Goal: Task Accomplishment & Management: Complete application form

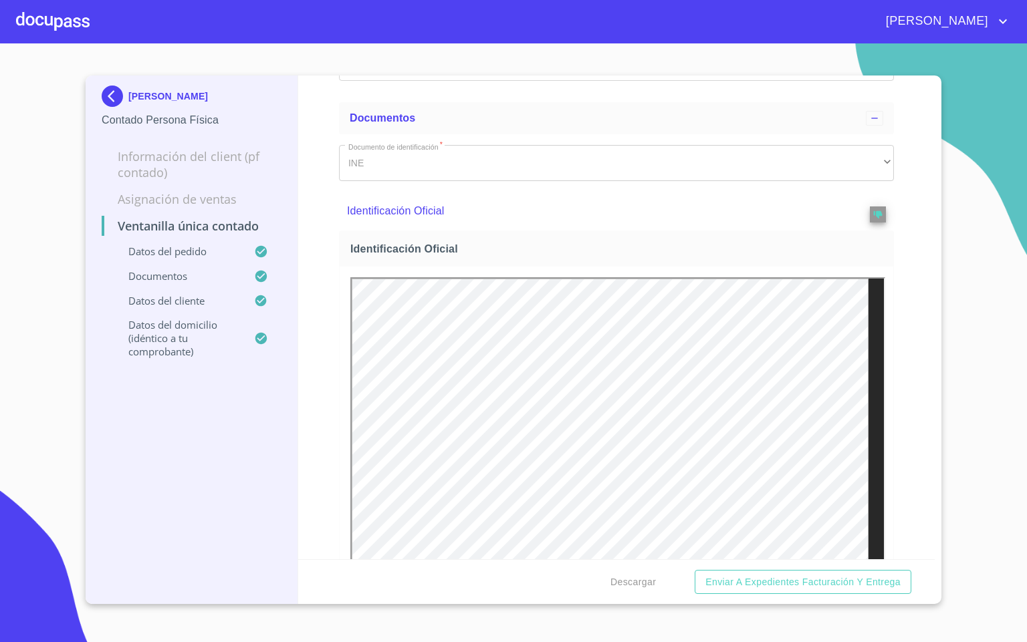
scroll to position [301, 0]
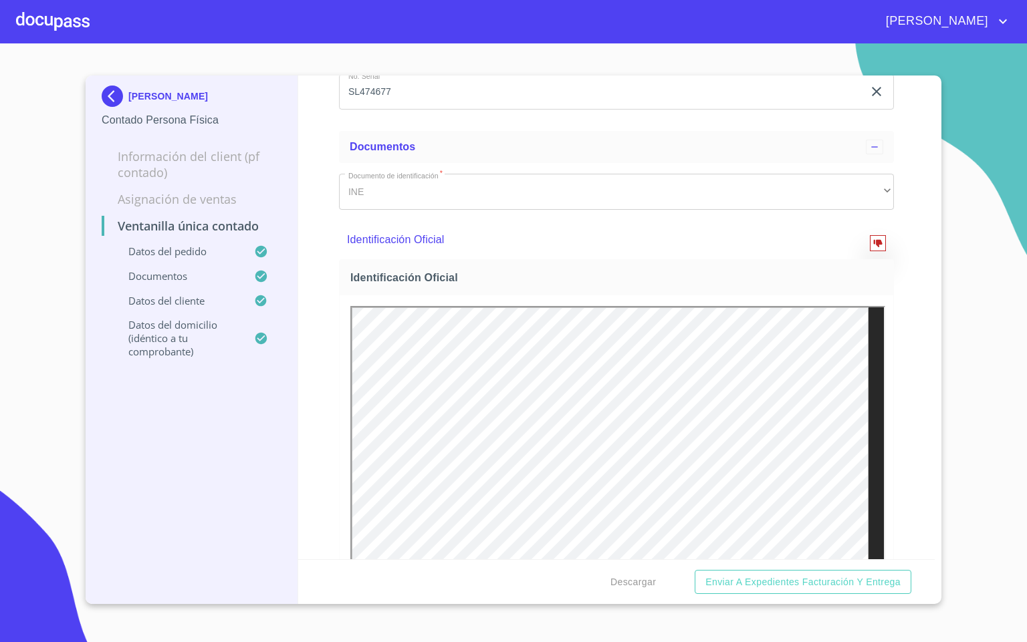
click at [870, 243] on span "reject" at bounding box center [877, 243] width 15 height 9
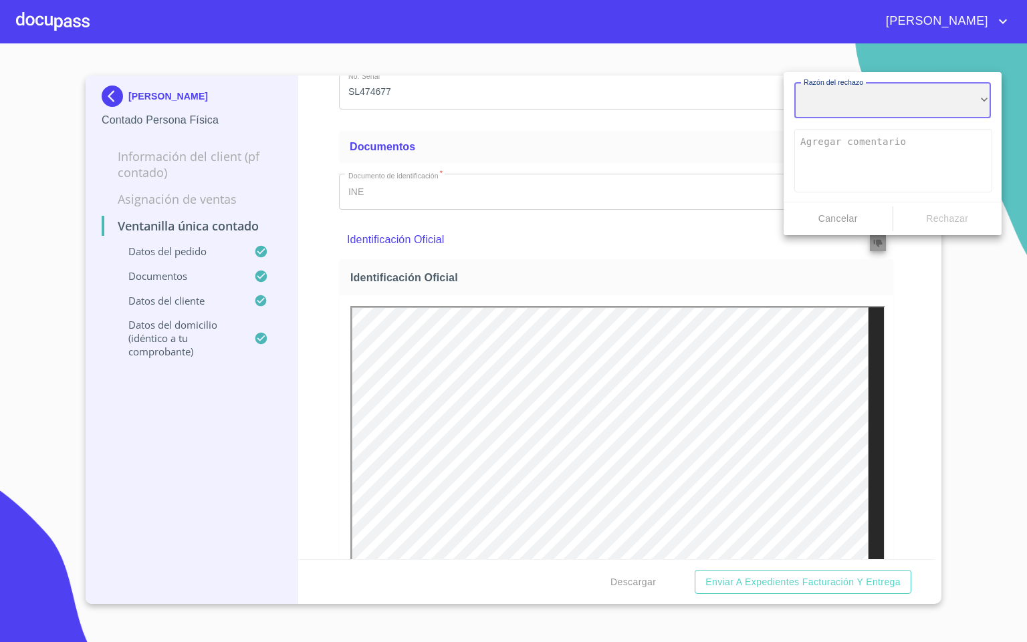
click at [849, 107] on div "​" at bounding box center [892, 101] width 197 height 36
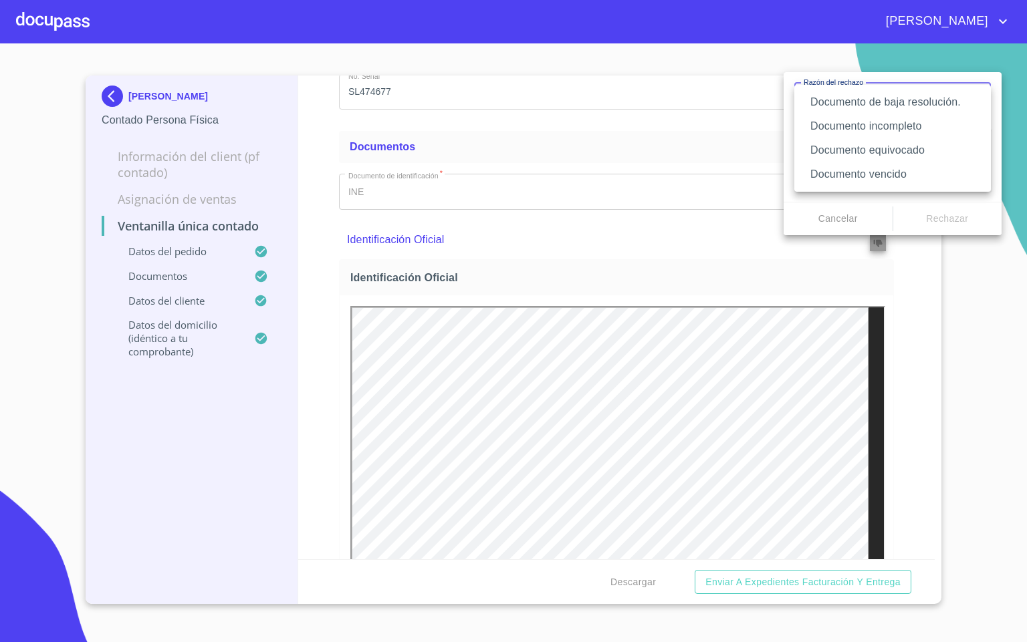
click at [867, 100] on li "Documento de baja resolución." at bounding box center [892, 102] width 197 height 24
type textarea "Favor de enviar de nuevo documento perfectamente claro, puede ser foto o escane…"
click at [949, 219] on span "Rechazar" at bounding box center [947, 219] width 98 height 17
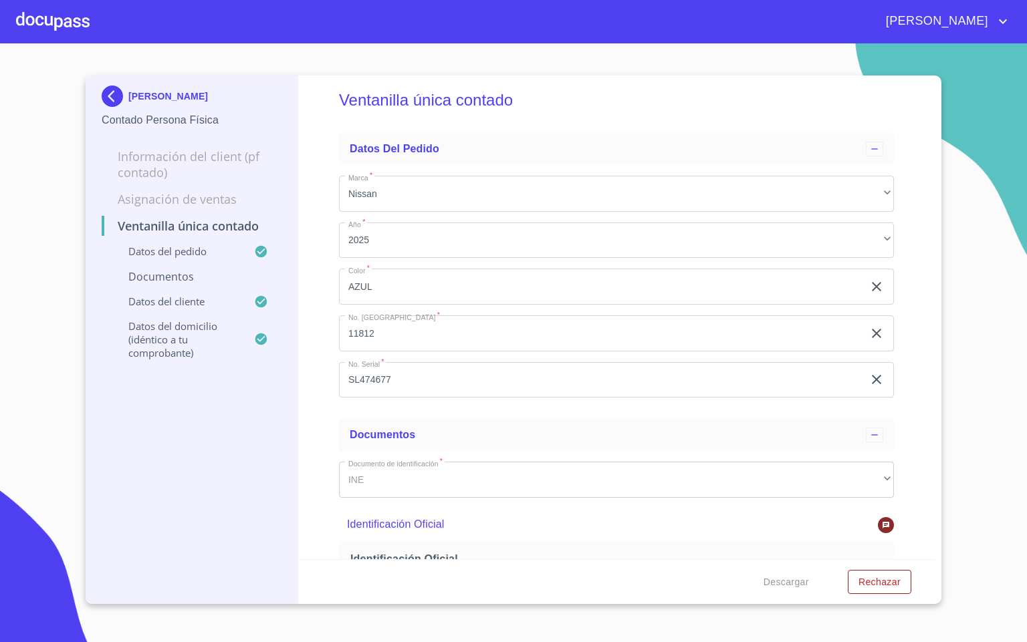
scroll to position [0, 0]
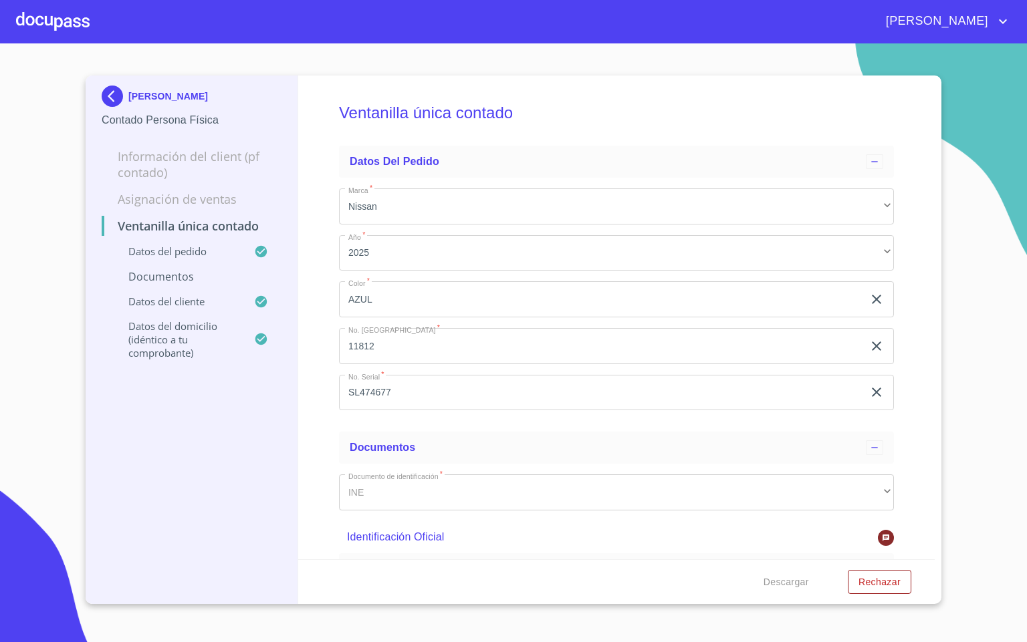
click at [116, 94] on img at bounding box center [115, 96] width 27 height 21
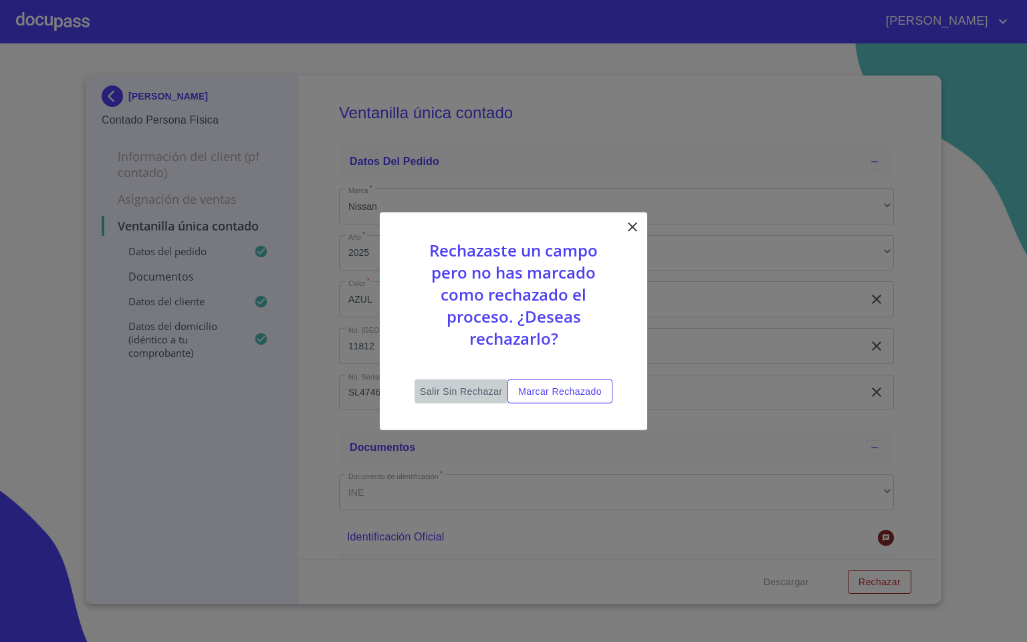
click at [425, 388] on span "Salir sin rechazar" at bounding box center [461, 391] width 82 height 17
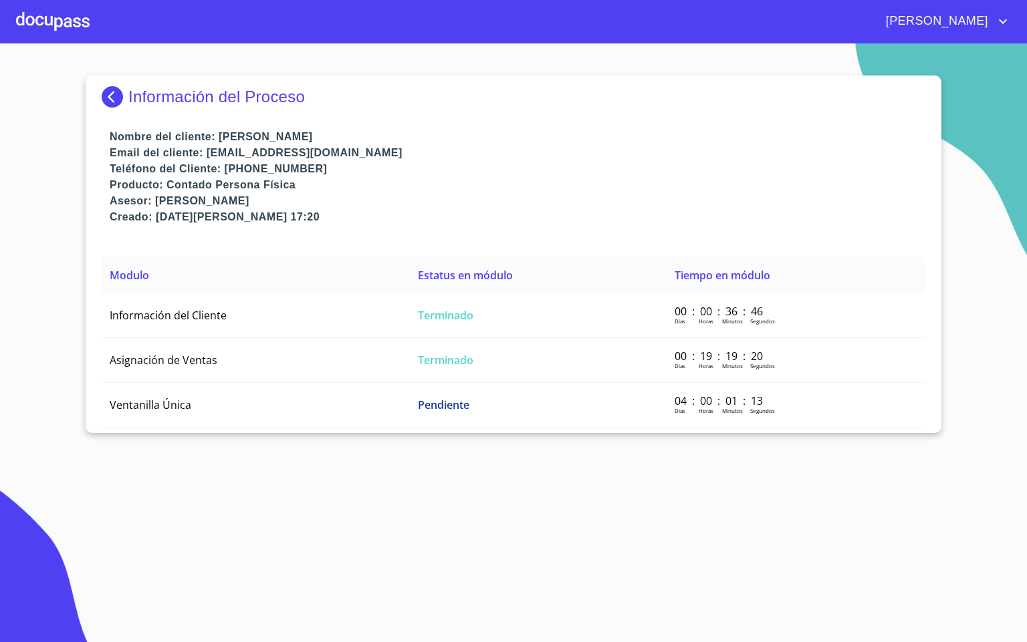
click at [29, 27] on div at bounding box center [53, 21] width 74 height 43
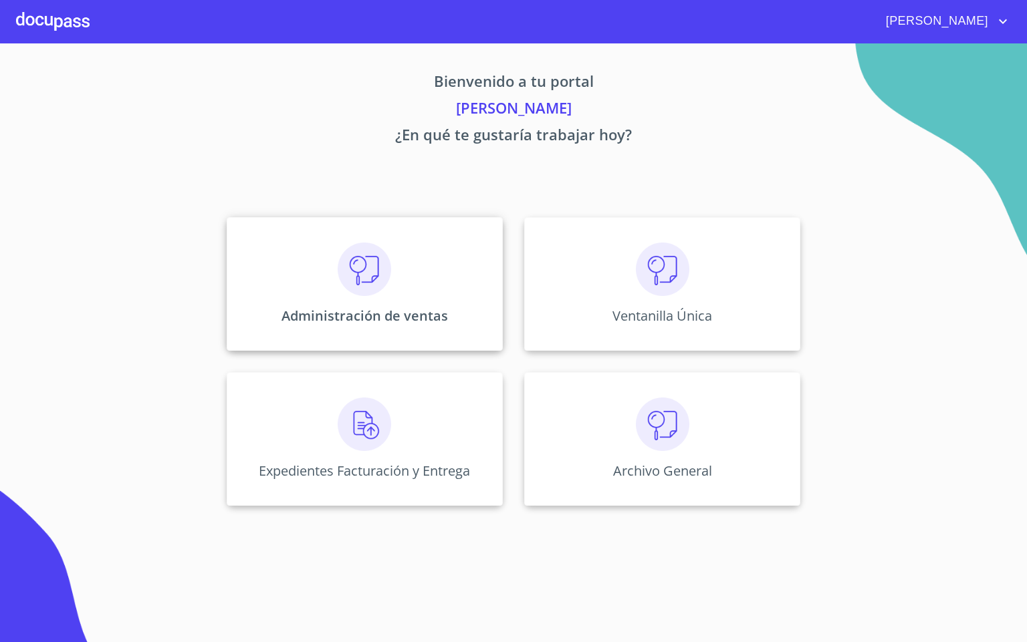
click at [344, 293] on img at bounding box center [364, 269] width 53 height 53
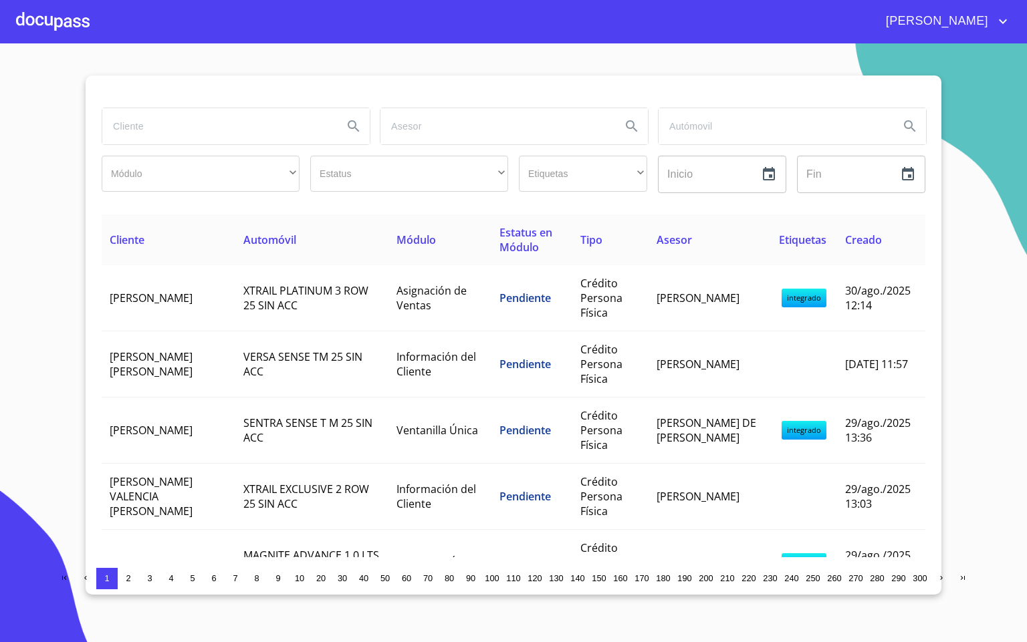
click at [164, 127] on input "search" at bounding box center [217, 126] width 230 height 36
type input "ana paula"
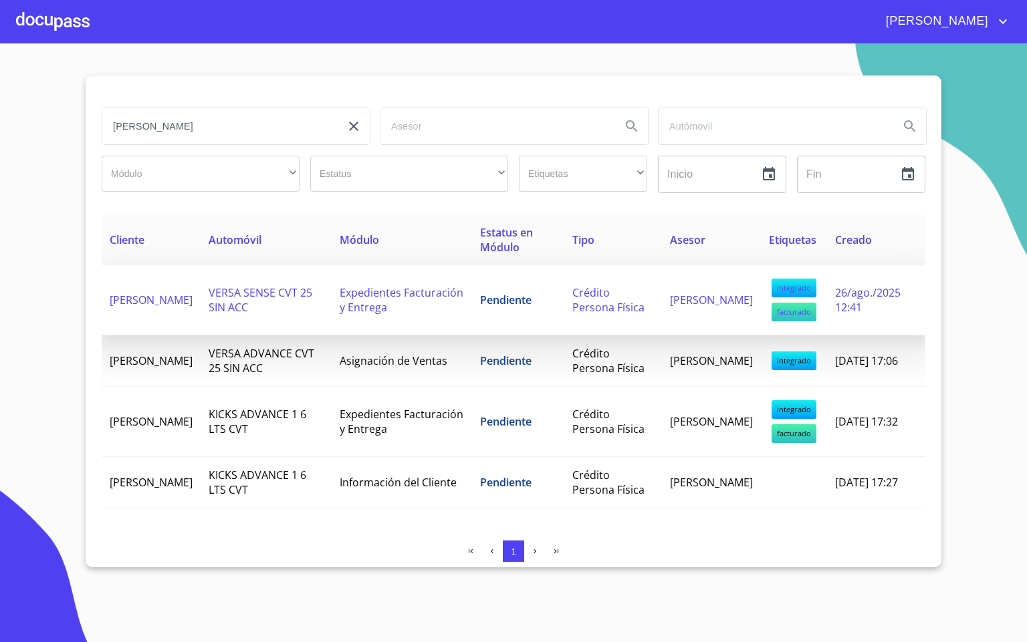
click at [384, 299] on span "Expedientes Facturación y Entrega" at bounding box center [402, 299] width 124 height 29
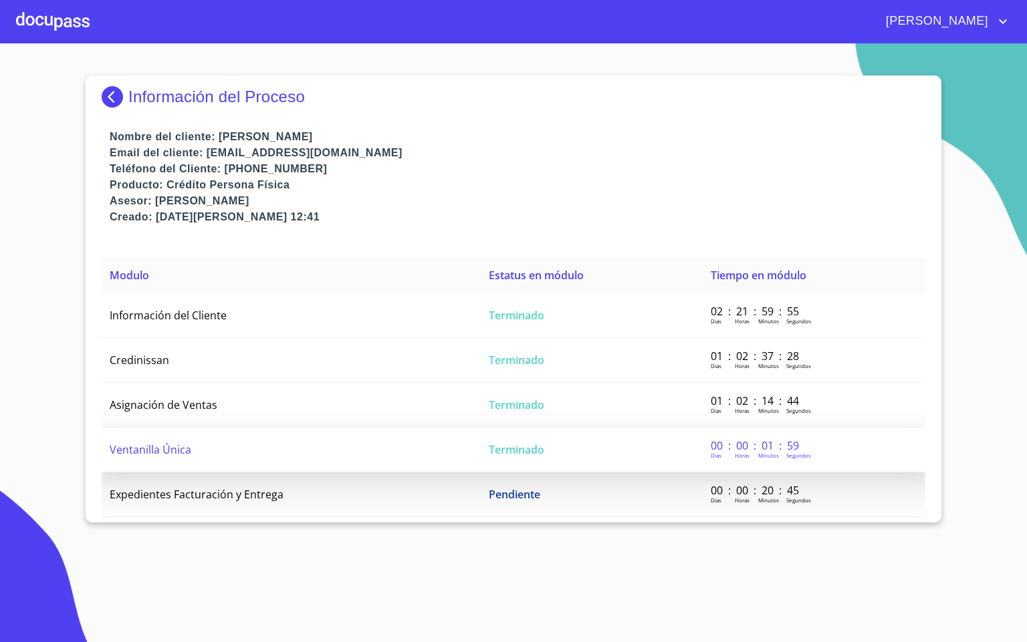
click at [344, 450] on td "Ventanilla Única" at bounding box center [291, 450] width 379 height 45
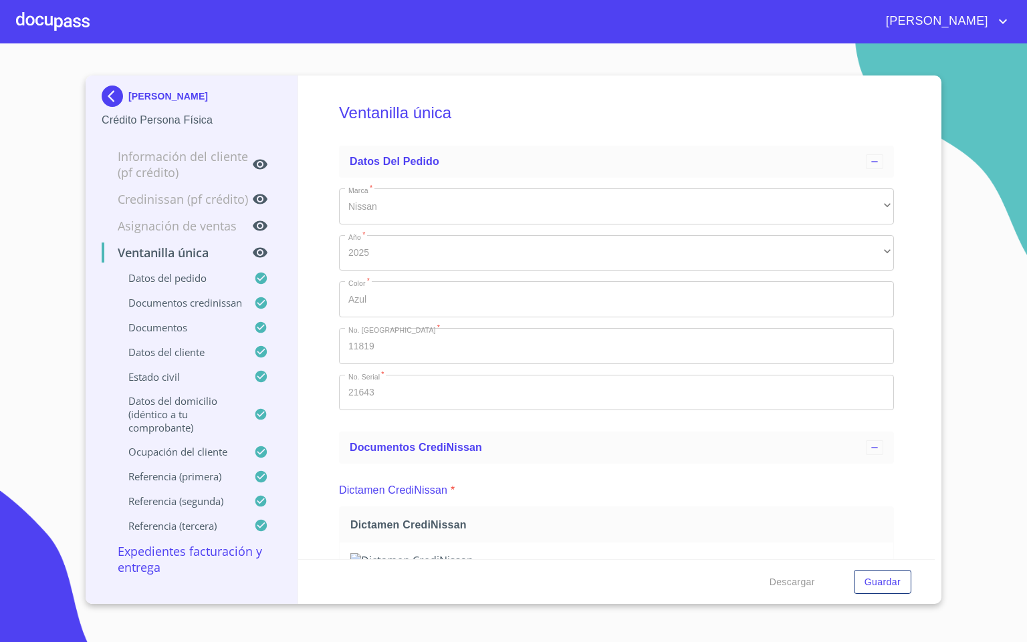
click at [328, 305] on div "Ventanilla única Datos del pedido Marca   * Nissan ​ Año   * 2025 ​ Color   * A…" at bounding box center [616, 318] width 637 height 484
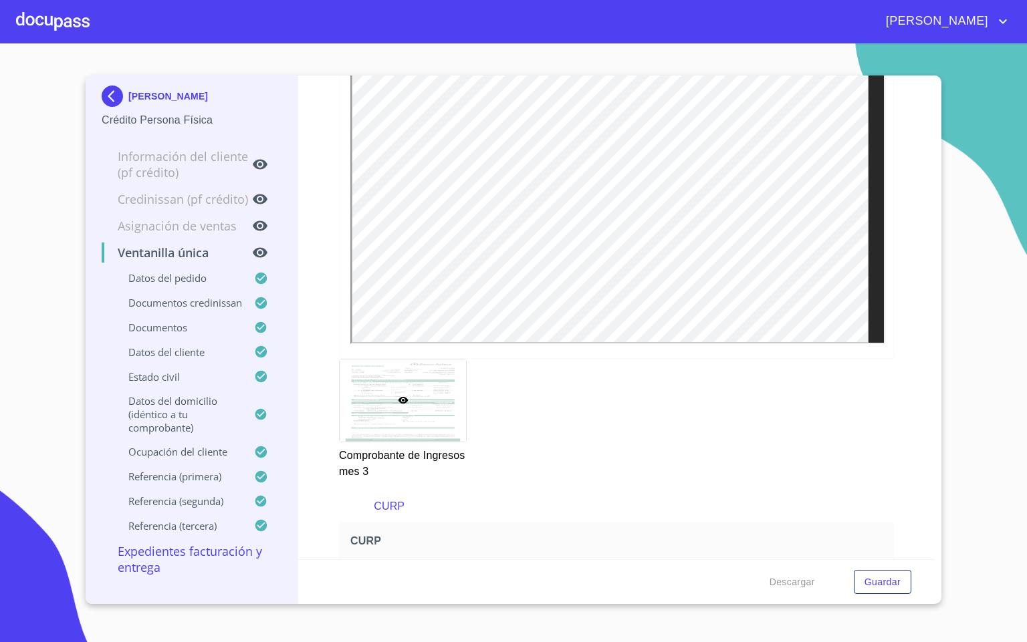
scroll to position [3409, 0]
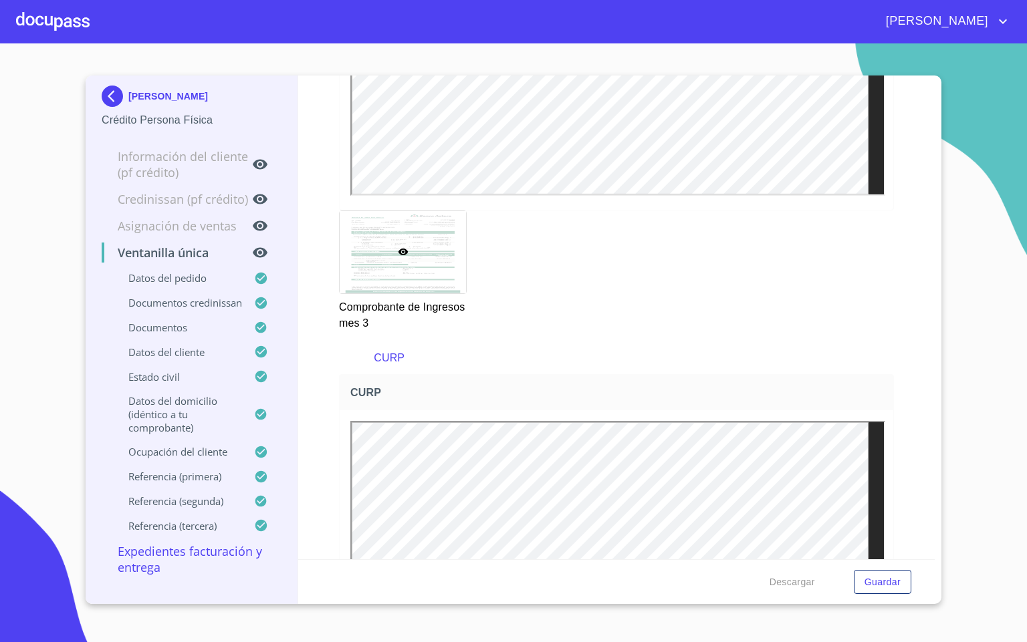
click at [37, 11] on div at bounding box center [53, 21] width 74 height 43
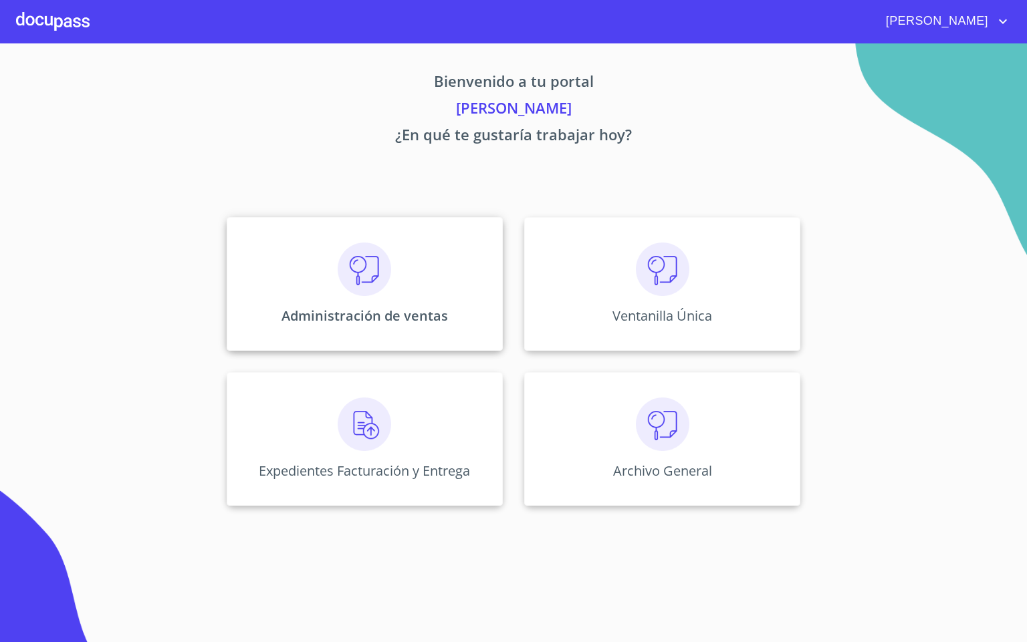
click at [403, 277] on div "Administración de ventas" at bounding box center [365, 284] width 276 height 134
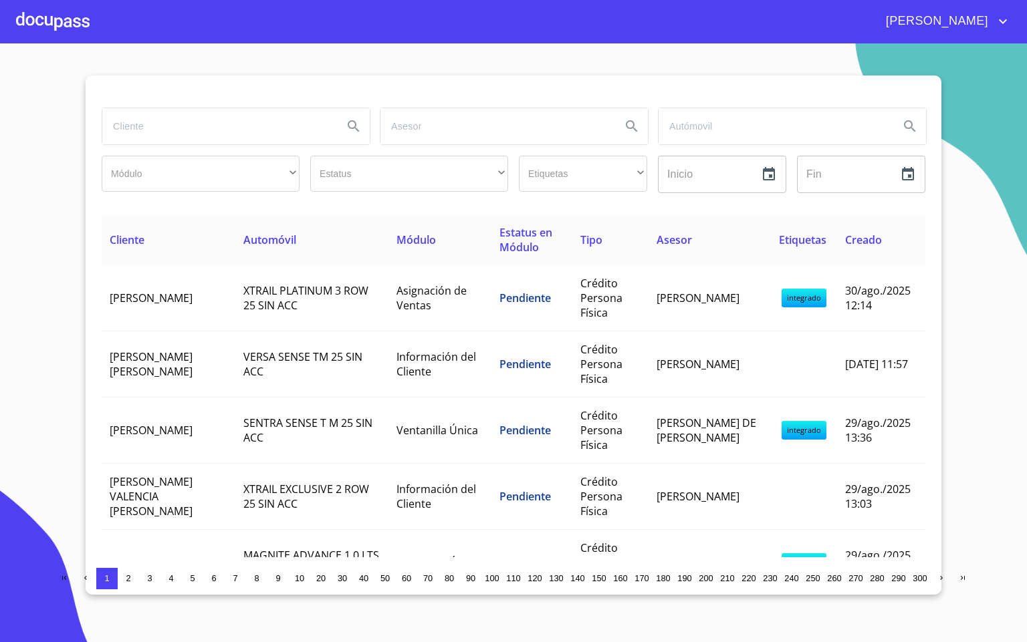
click at [219, 123] on input "search" at bounding box center [217, 126] width 230 height 36
type input "angelina rivera"
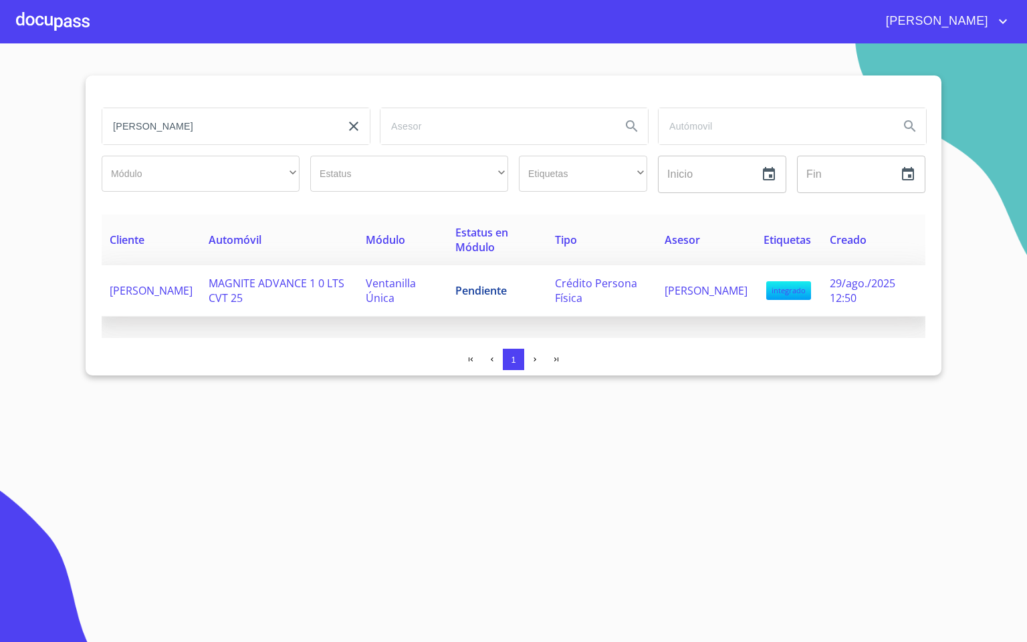
click at [279, 289] on span "MAGNITE ADVANCE 1 0 LTS CVT 25" at bounding box center [277, 290] width 136 height 29
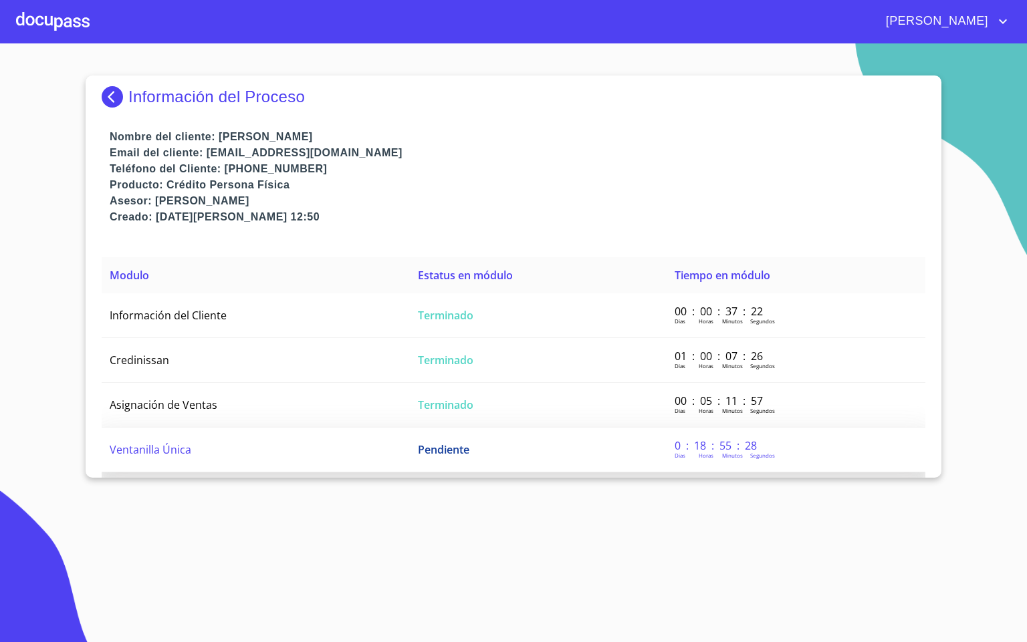
click at [275, 455] on td "Ventanilla Única" at bounding box center [256, 450] width 308 height 45
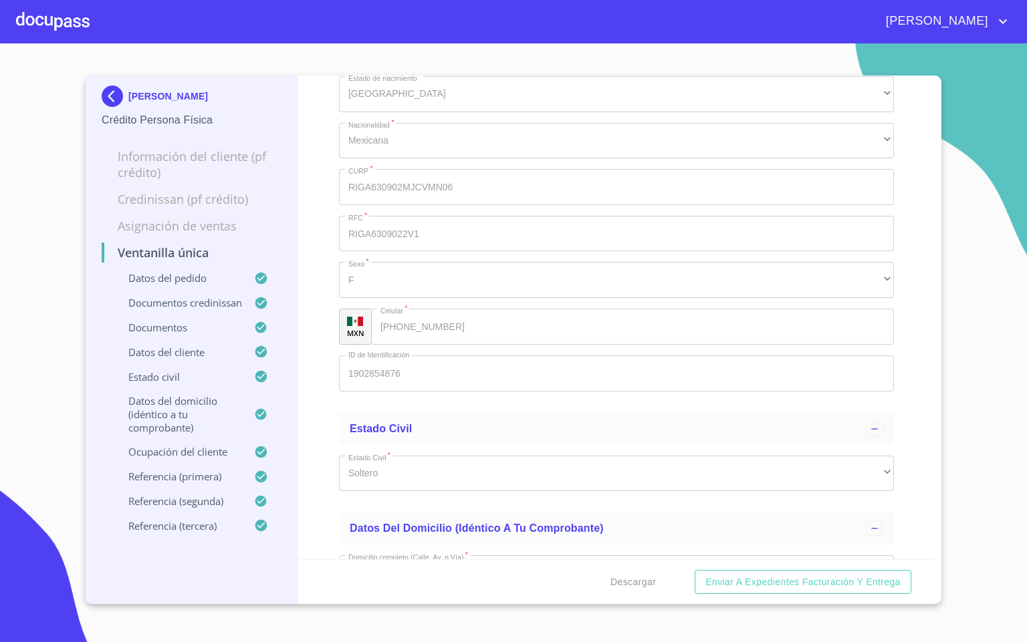
scroll to position [4412, 0]
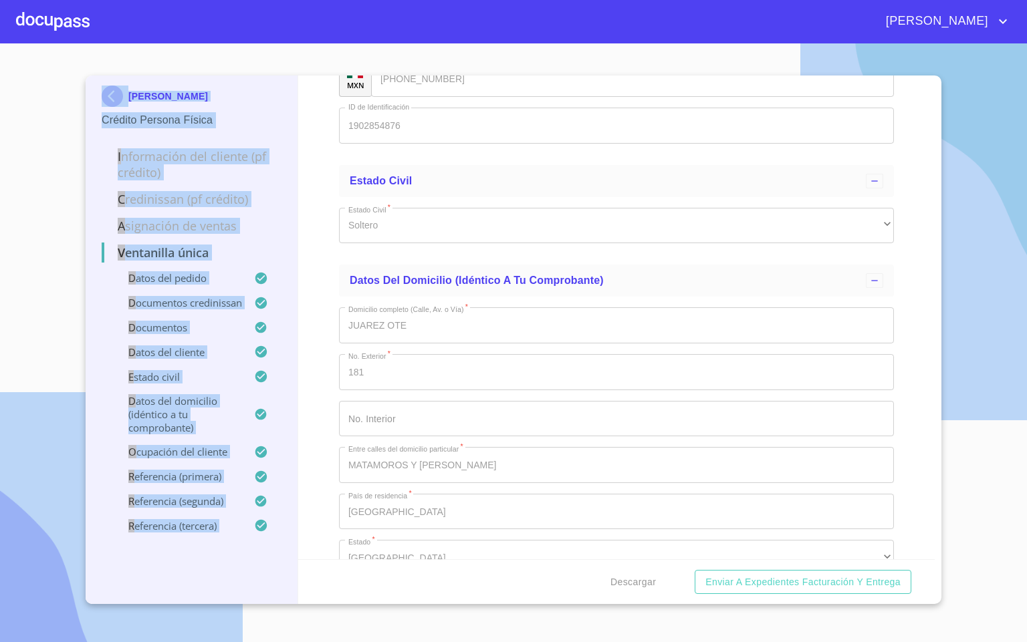
drag, startPoint x: 35, startPoint y: 12, endPoint x: 781, endPoint y: 476, distance: 878.5
click at [781, 476] on div "NAYELI ANGELINA RIVERA GOMEZ Crédito Persona Física Información del cliente (PF…" at bounding box center [513, 321] width 1027 height 642
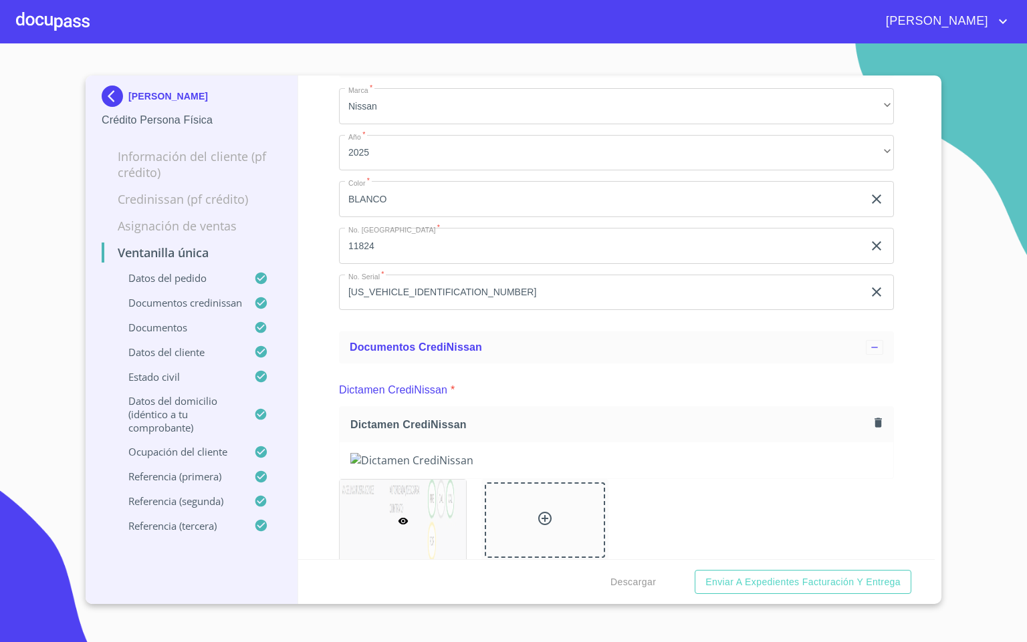
scroll to position [0, 0]
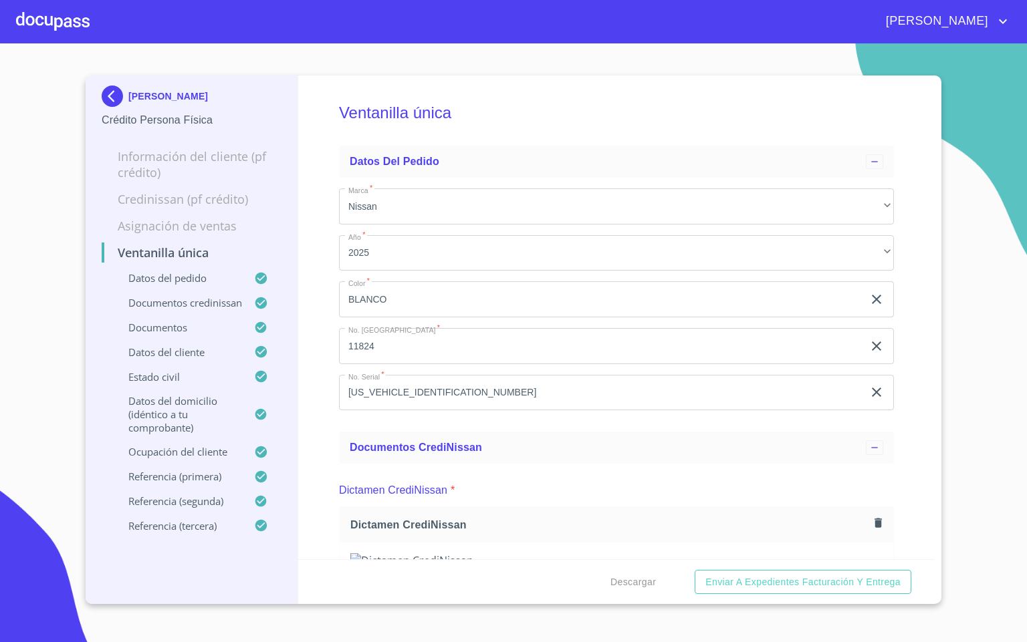
click at [123, 98] on img at bounding box center [115, 96] width 27 height 21
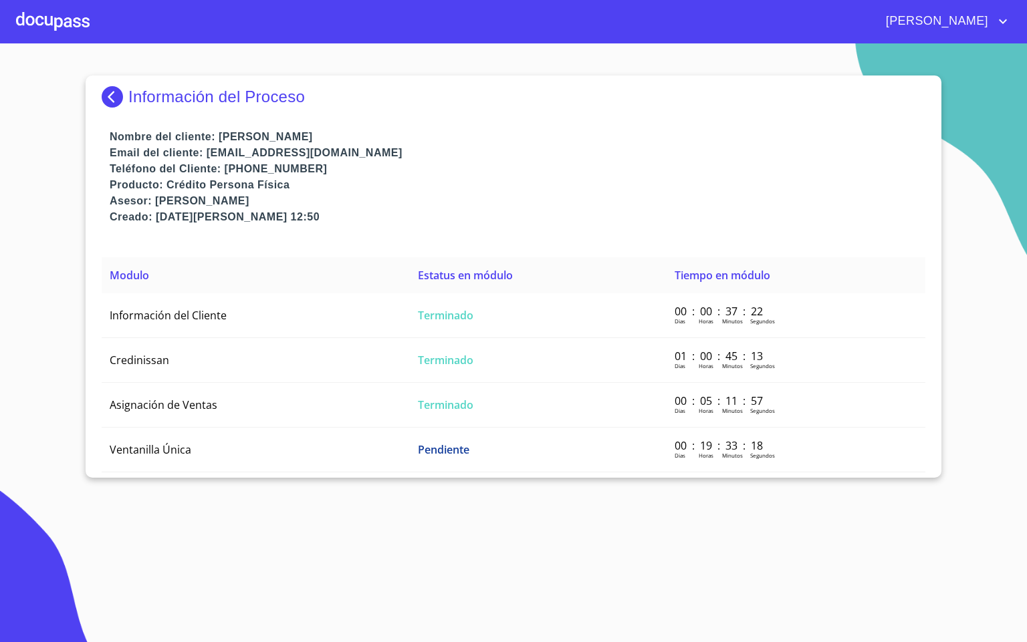
click at [51, 31] on div at bounding box center [53, 21] width 74 height 43
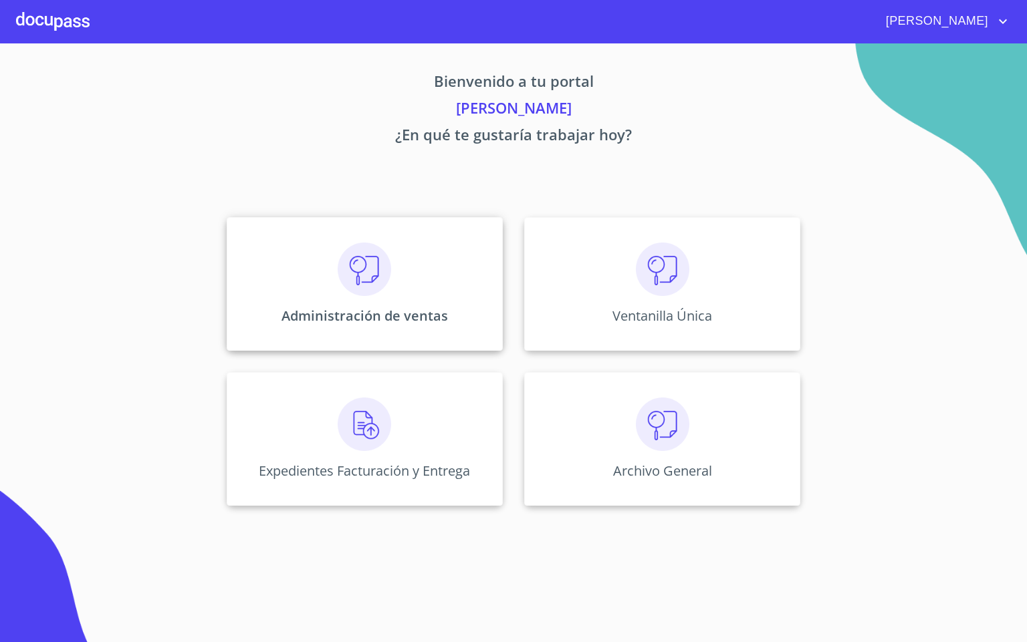
click at [315, 279] on div "Administración de ventas" at bounding box center [365, 284] width 276 height 134
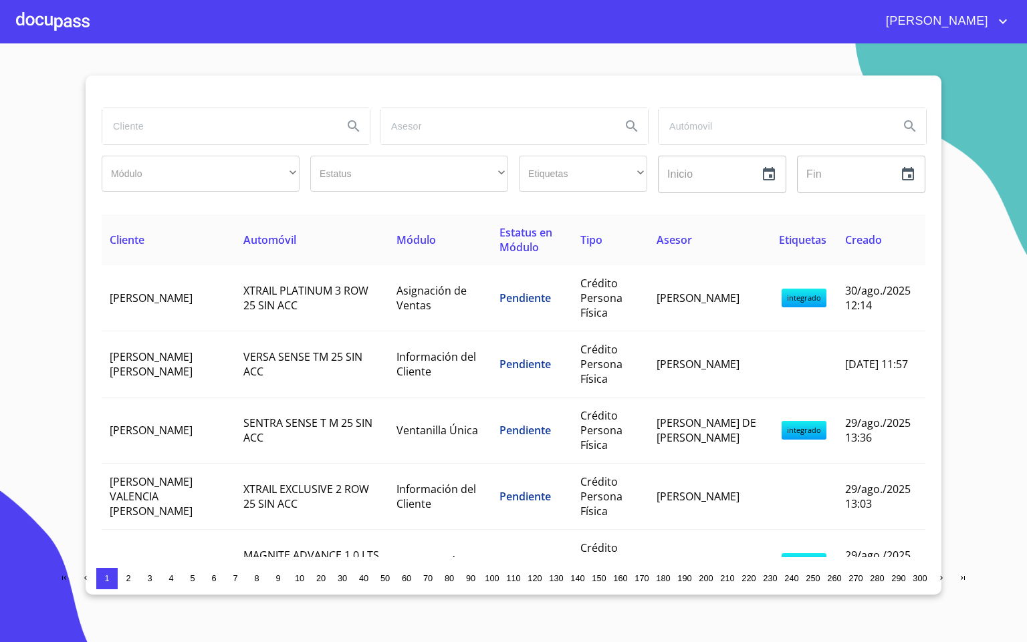
click at [199, 134] on input "search" at bounding box center [217, 126] width 230 height 36
type input "SOCORRO"
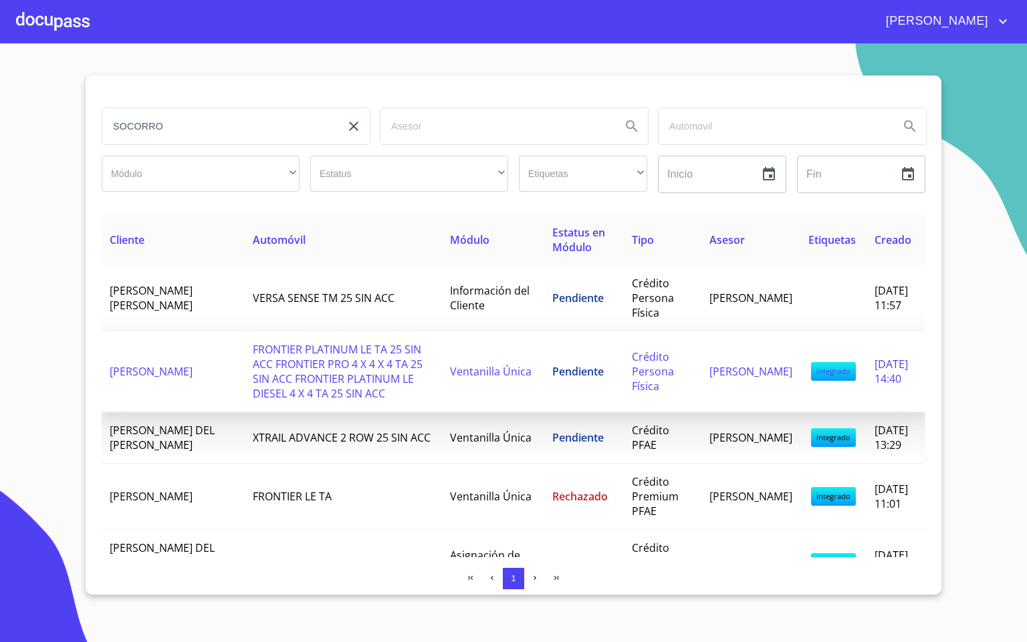
click at [295, 365] on span "FRONTIER PLATINUM LE TA 25 SIN ACC FRONTIER PRO 4 X 4 X 4 TA 25 SIN ACC FRONTIE…" at bounding box center [338, 371] width 170 height 59
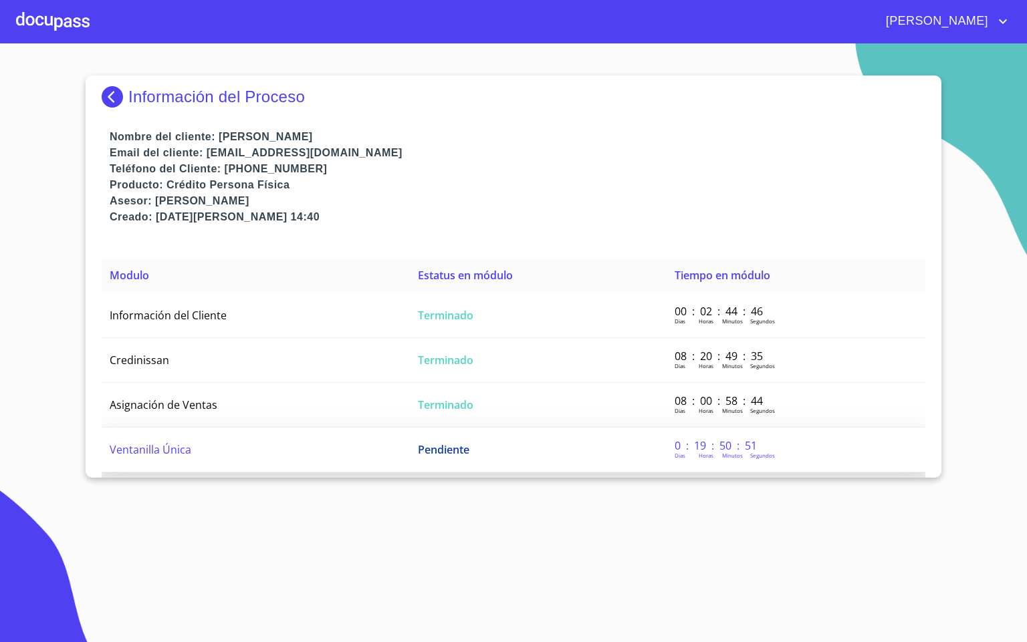
click at [249, 451] on td "Ventanilla Única" at bounding box center [256, 450] width 308 height 45
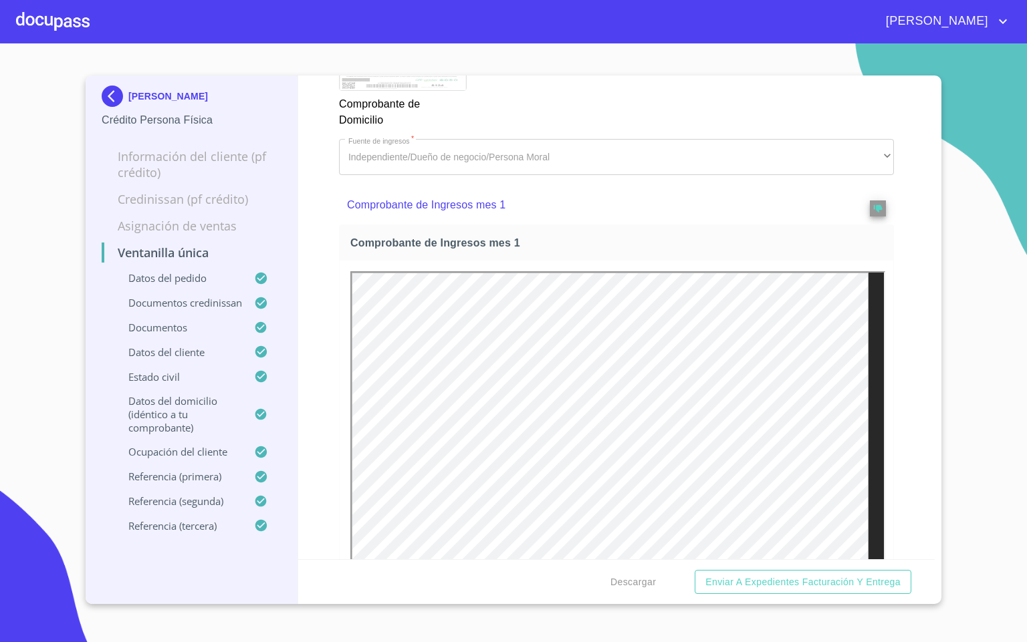
scroll to position [1504, 0]
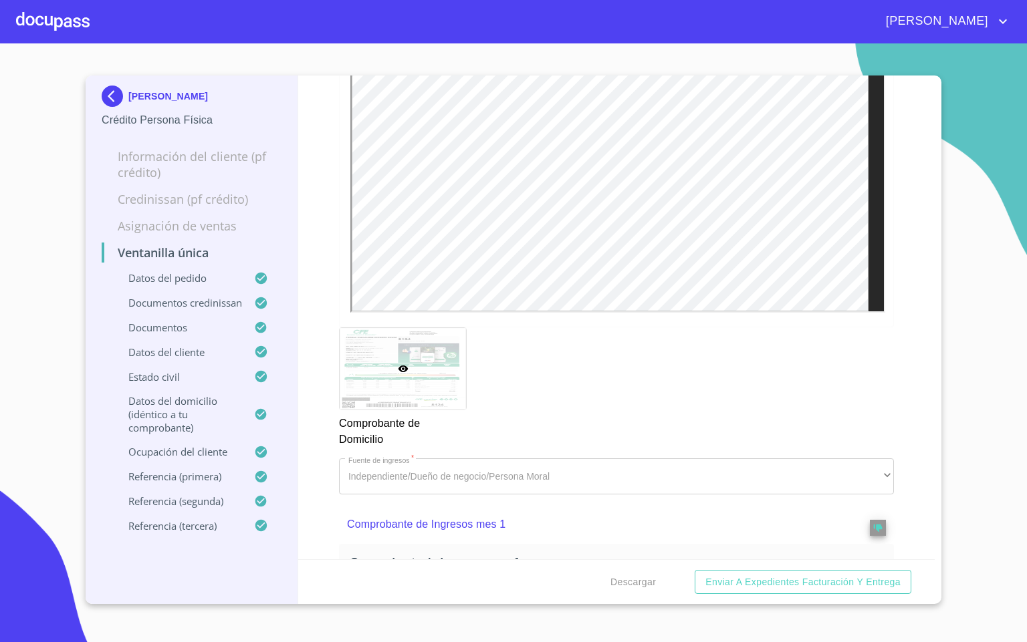
click at [55, 37] on div at bounding box center [53, 21] width 74 height 43
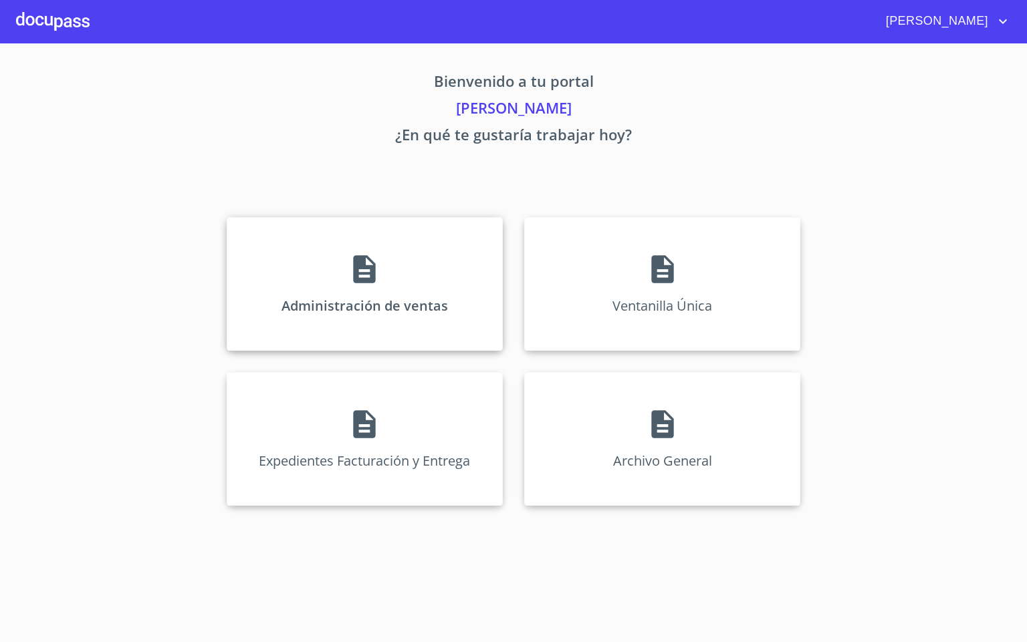
click at [309, 295] on div "Administración de ventas" at bounding box center [365, 284] width 276 height 134
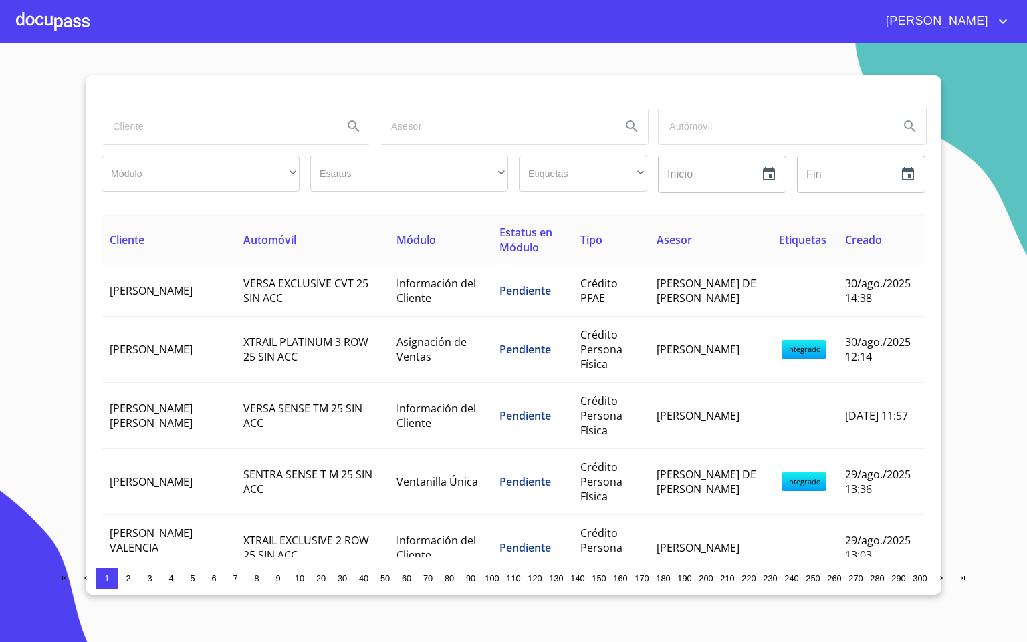
click at [233, 133] on input "search" at bounding box center [217, 126] width 230 height 36
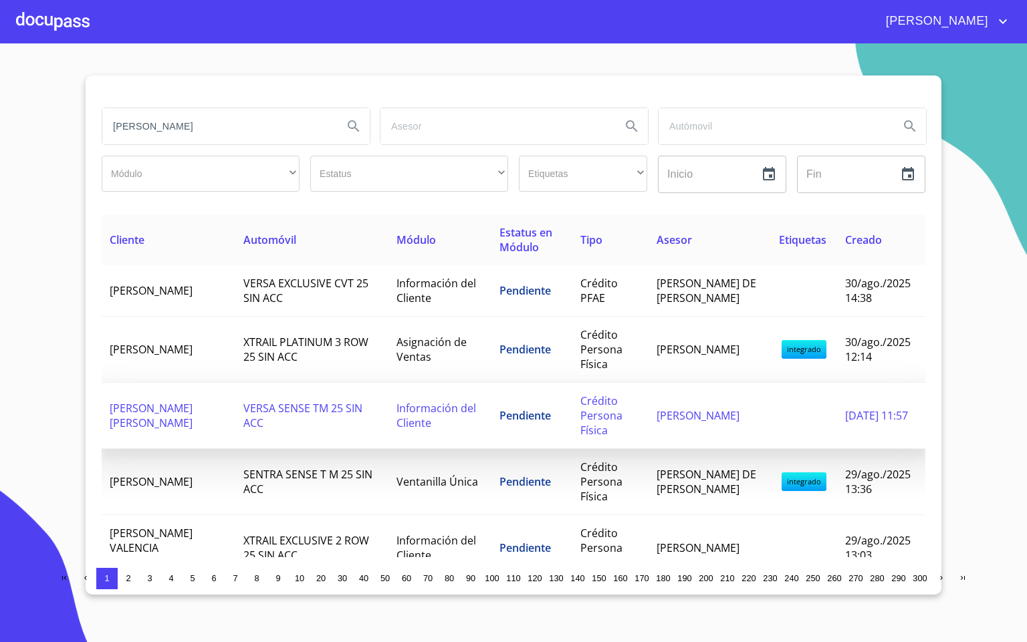
type input "[PERSON_NAME]"
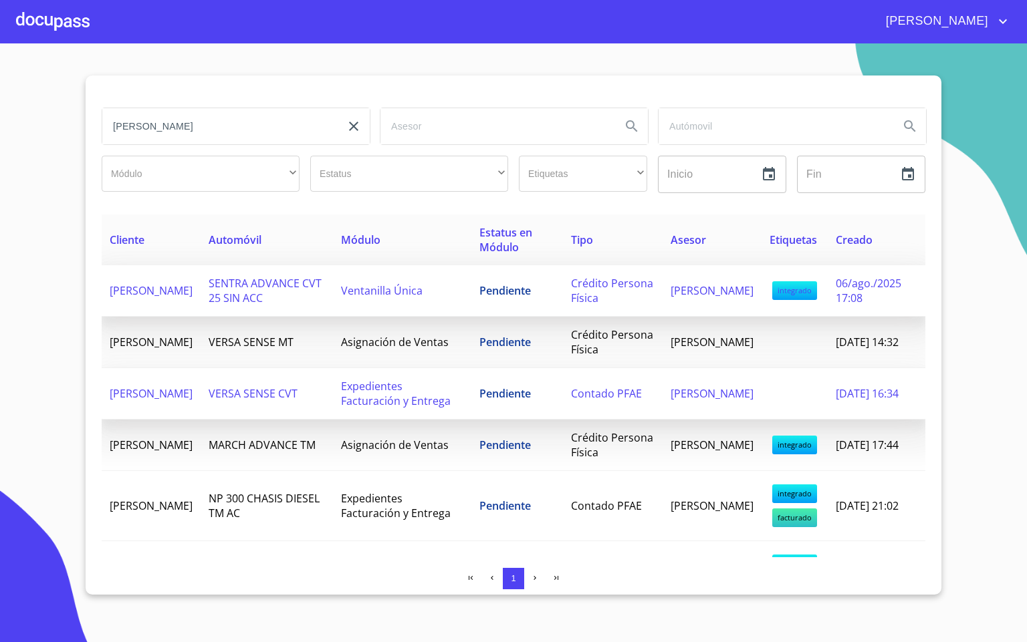
click at [414, 315] on td "Ventanilla Única" at bounding box center [402, 290] width 138 height 51
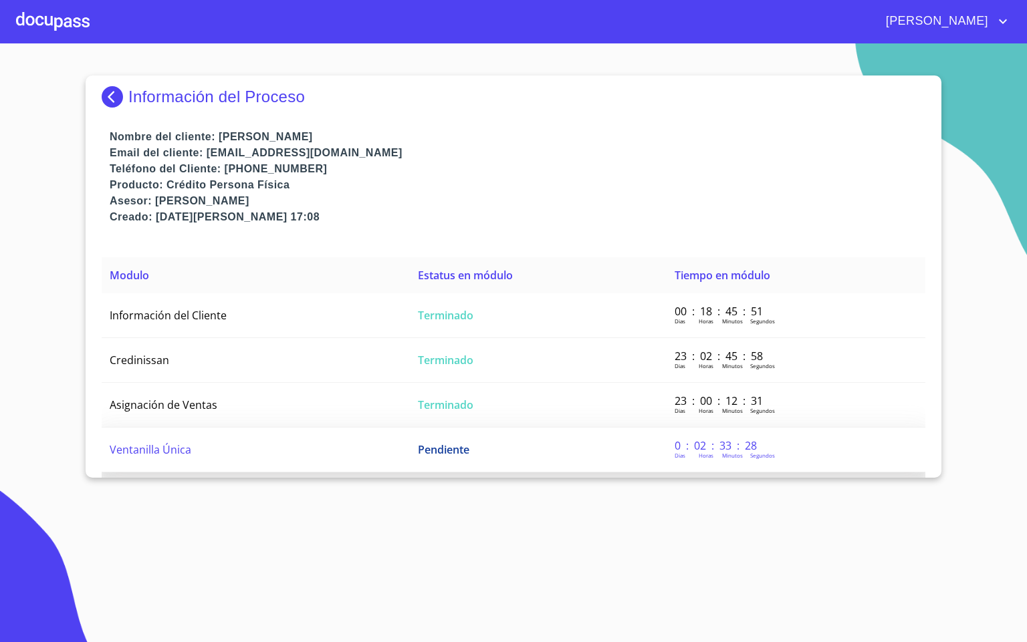
click at [167, 443] on span "Ventanilla Única" at bounding box center [151, 450] width 82 height 15
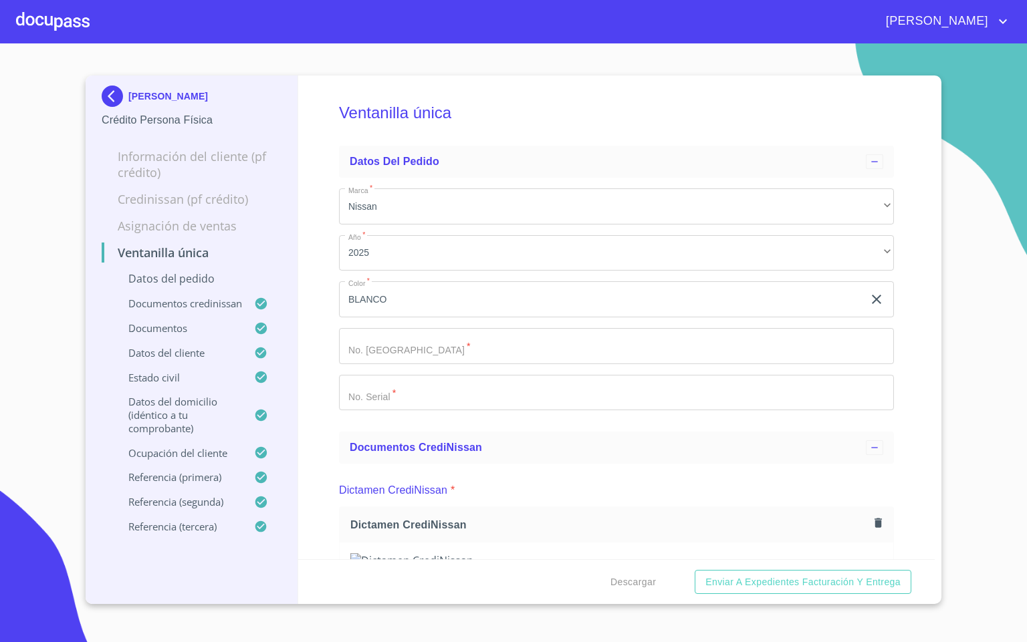
click at [908, 387] on div "Ventanilla única Datos del pedido Marca   * Nissan ​ Año   * 2025 ​ Color   * B…" at bounding box center [616, 318] width 637 height 484
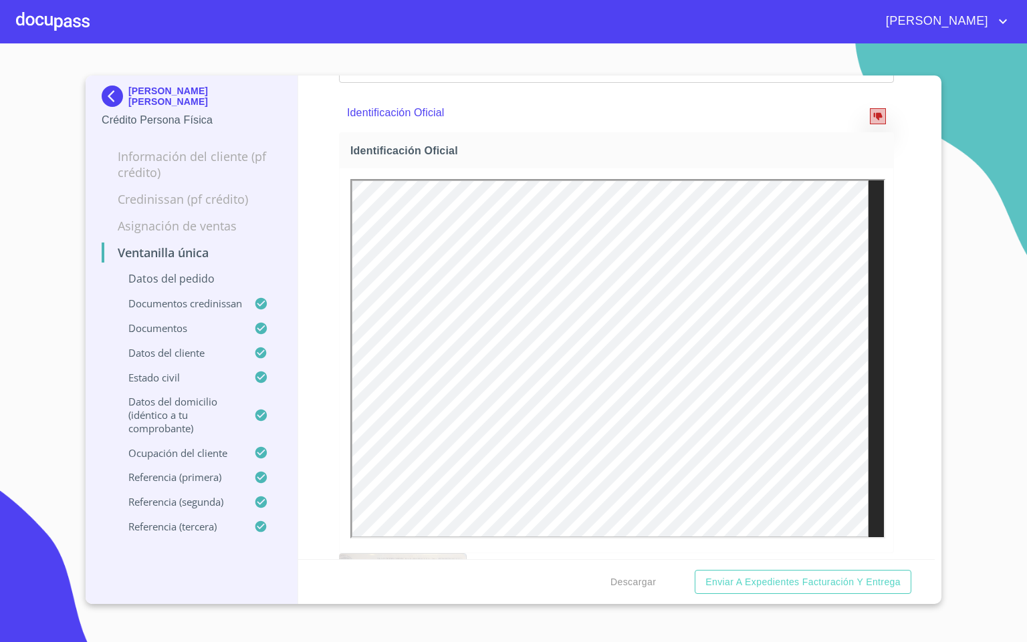
click at [873, 120] on icon "reject" at bounding box center [877, 116] width 9 height 7
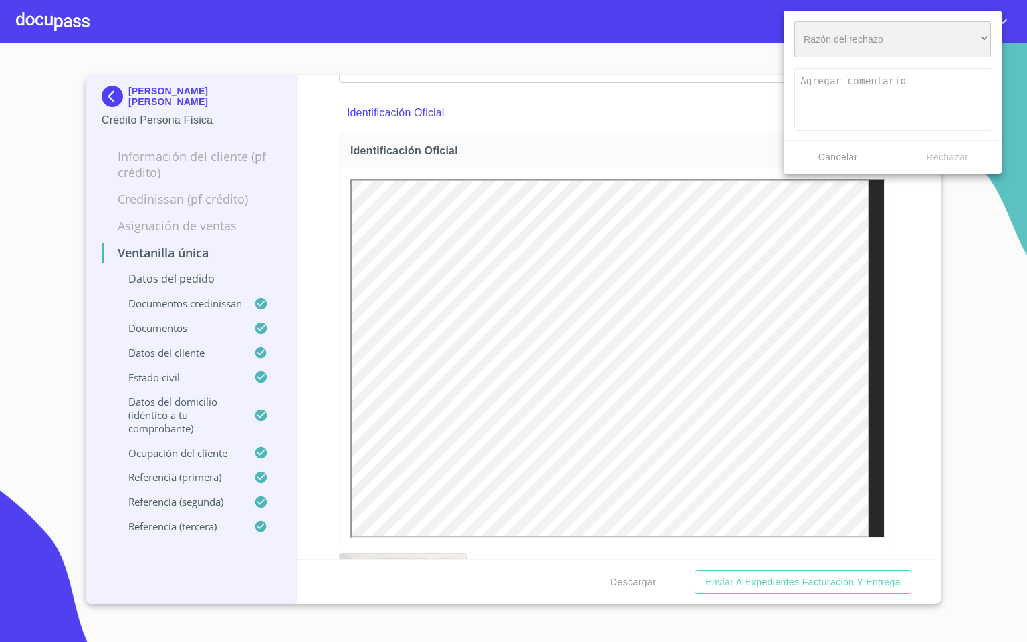
click at [820, 55] on div "​" at bounding box center [892, 39] width 197 height 36
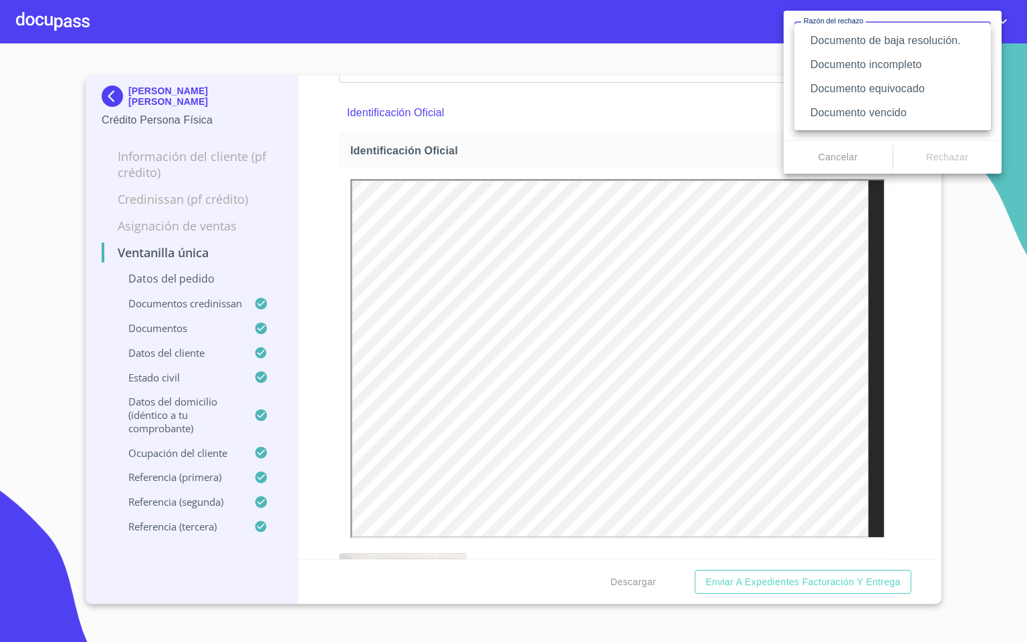
click at [909, 43] on li "Documento de baja resolución." at bounding box center [892, 41] width 197 height 24
type textarea "Favor de enviar de nuevo documento perfectamente claro, puede ser foto o escane…"
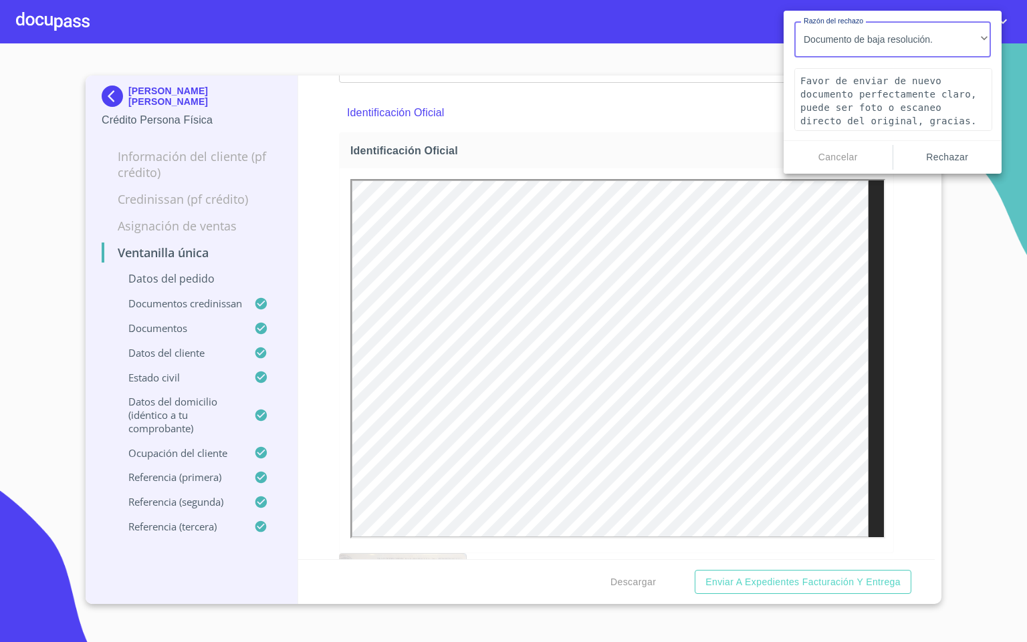
click at [959, 159] on span "Rechazar" at bounding box center [947, 157] width 98 height 17
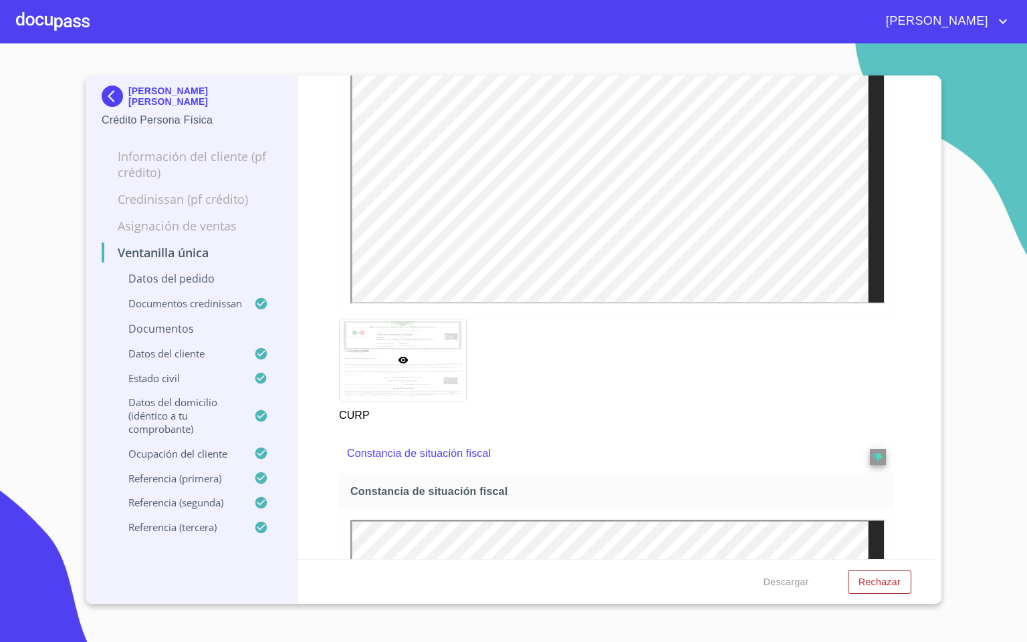
scroll to position [4312, 0]
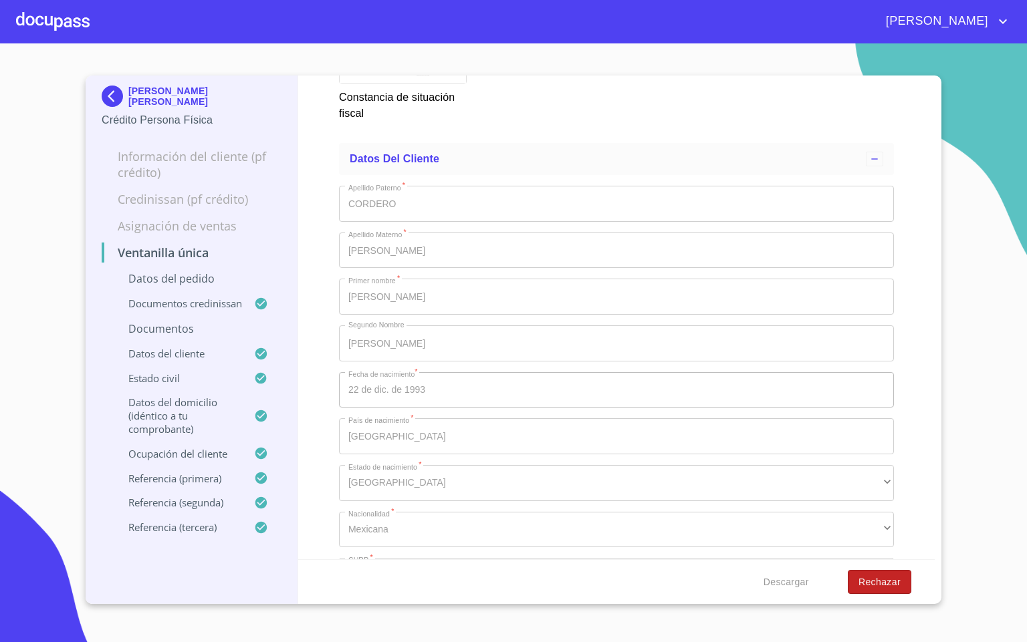
click at [868, 582] on span "Rechazar" at bounding box center [879, 582] width 42 height 17
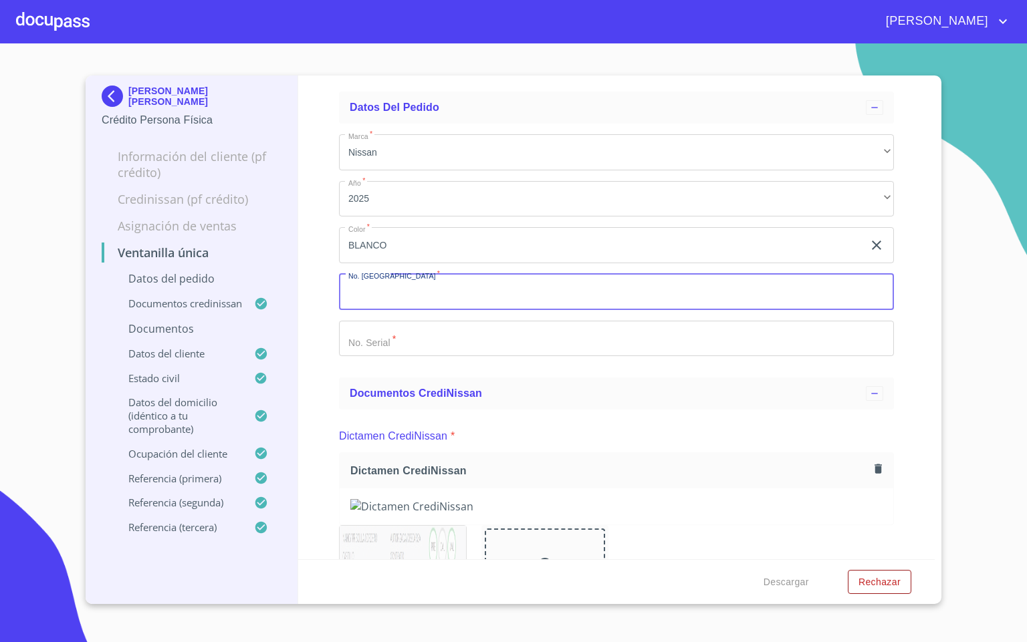
scroll to position [52, 0]
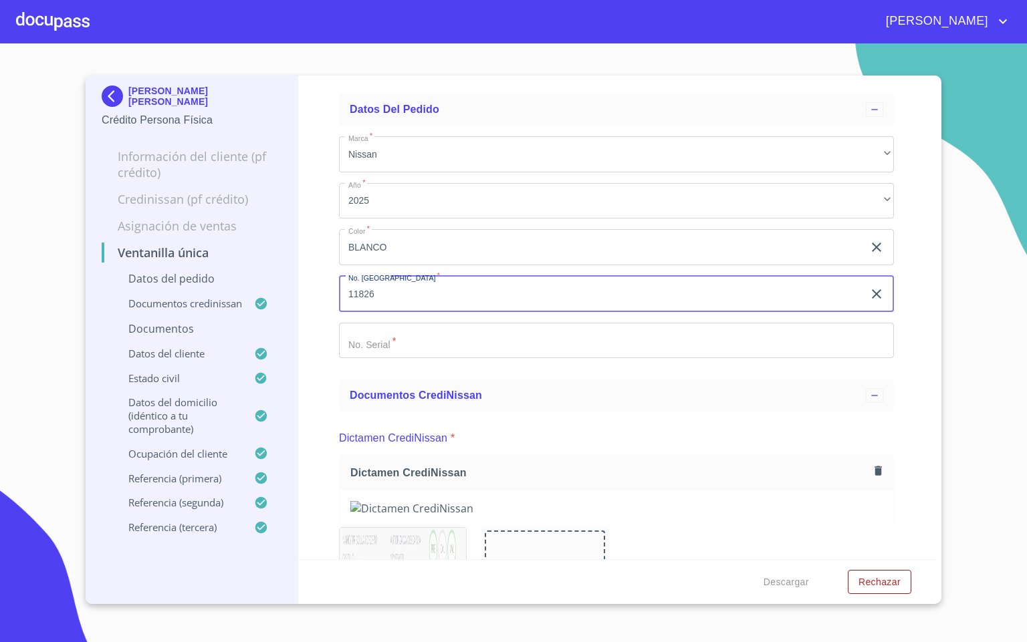
type input "11826"
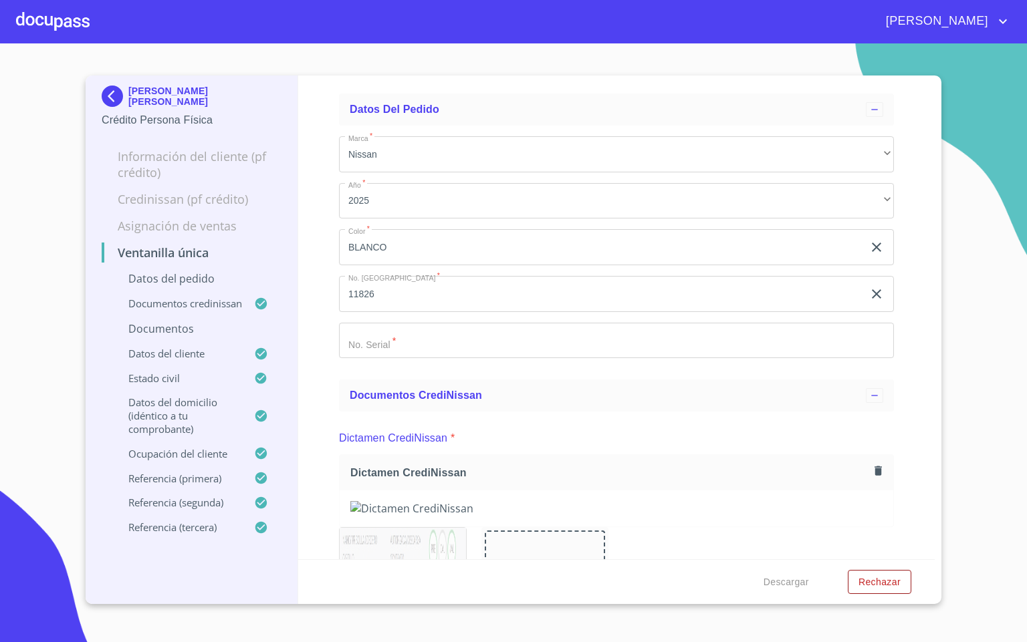
click at [901, 452] on div "Ventanilla única Datos del pedido Marca   * Nissan ​ Año   * 2025 ​ Color   * […" at bounding box center [616, 318] width 637 height 484
click at [602, 265] on input "Marca   *" at bounding box center [601, 247] width 524 height 36
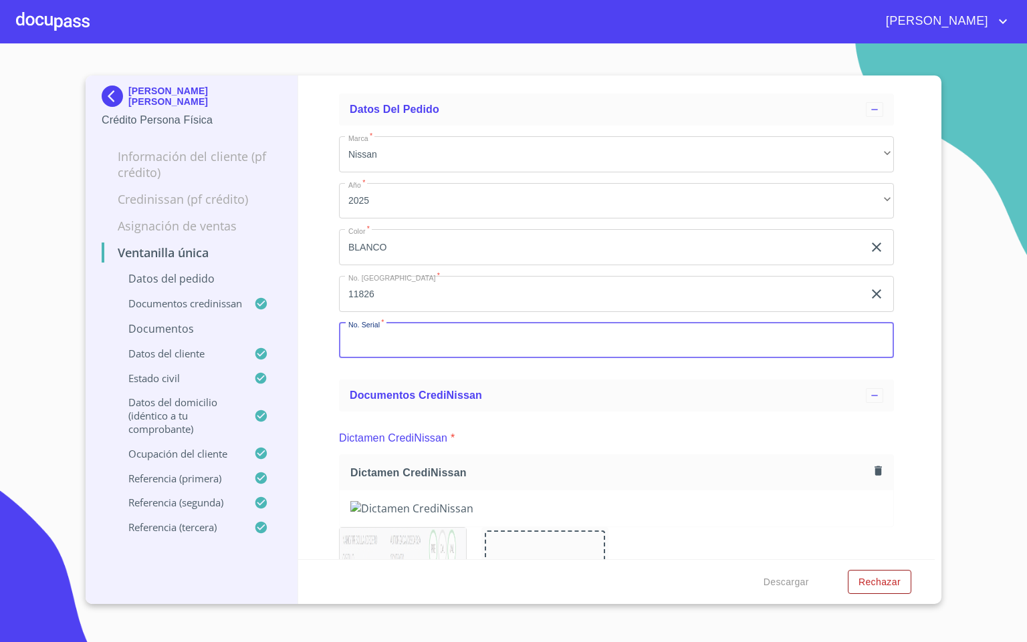
type input "y"
type input "Y350464"
click at [908, 393] on div "Ventanilla única Datos del pedido Marca   * Nissan ​ Año   * 2025 ​ Color   * […" at bounding box center [616, 318] width 637 height 484
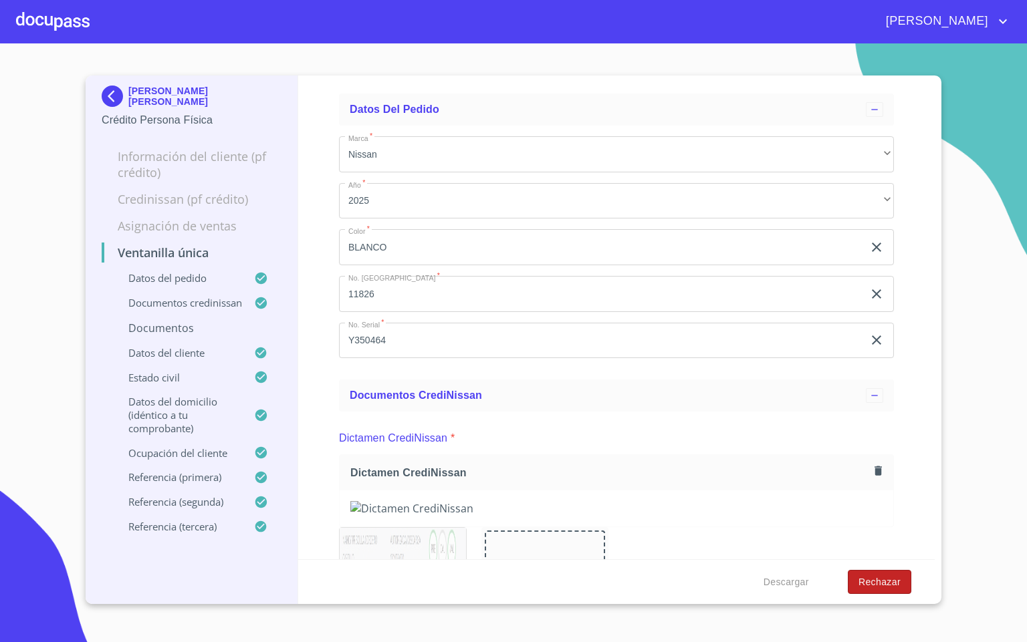
click at [874, 576] on span "Rechazar" at bounding box center [879, 582] width 42 height 17
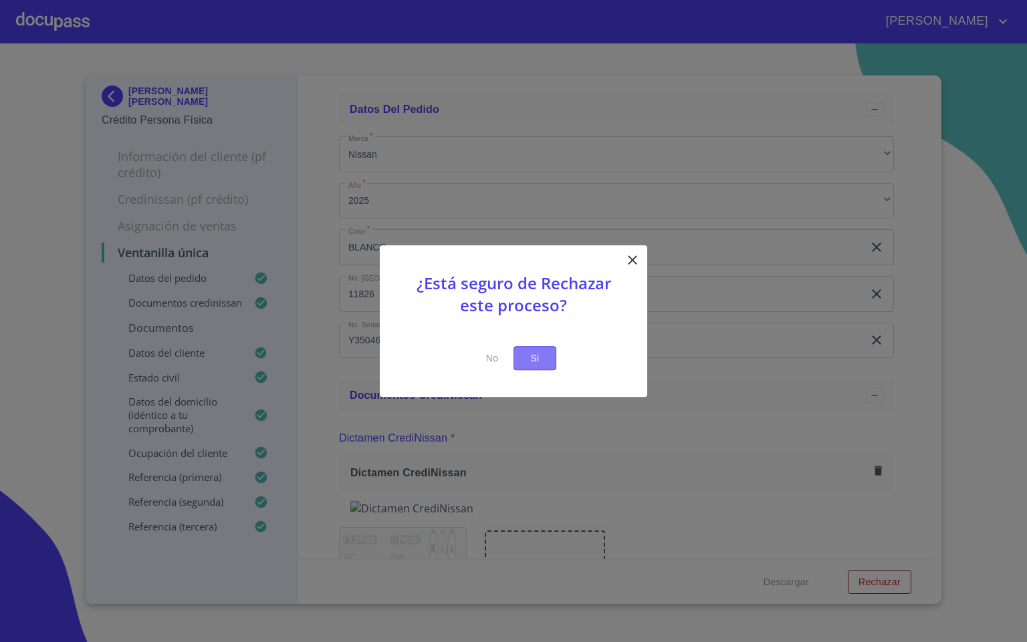
click at [531, 350] on span "Si" at bounding box center [534, 358] width 21 height 17
